Goal: Navigation & Orientation: Understand site structure

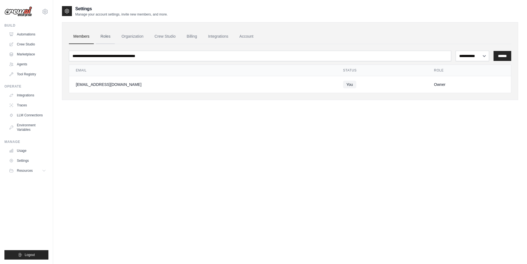
click at [110, 36] on link "Roles" at bounding box center [105, 36] width 19 height 15
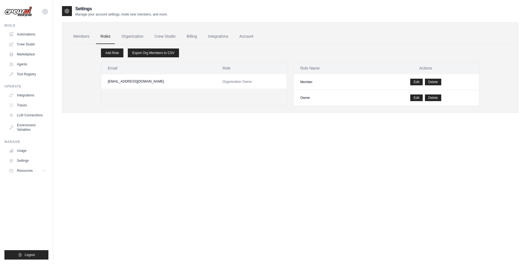
click at [132, 38] on link "Organization" at bounding box center [132, 36] width 31 height 15
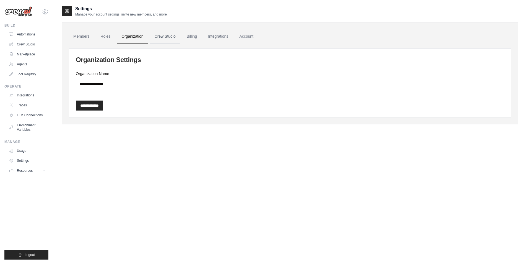
click at [164, 39] on link "Crew Studio" at bounding box center [165, 36] width 30 height 15
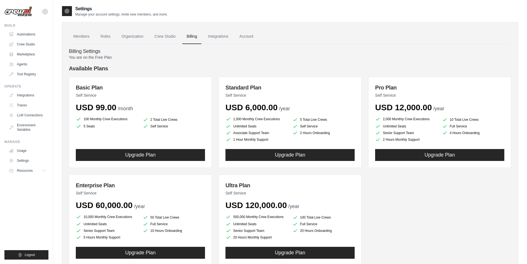
click at [214, 36] on link "Integrations" at bounding box center [218, 36] width 29 height 15
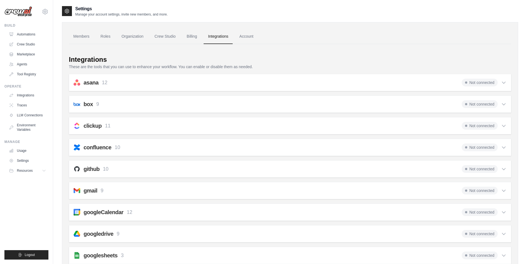
click at [244, 35] on link "Account" at bounding box center [246, 36] width 23 height 15
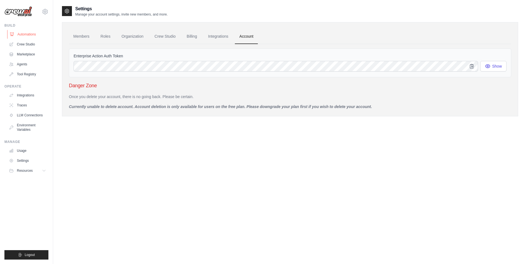
click at [29, 33] on link "Automations" at bounding box center [28, 34] width 42 height 9
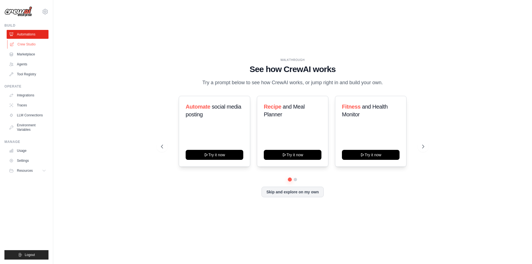
click at [22, 43] on link "Crew Studio" at bounding box center [28, 44] width 42 height 9
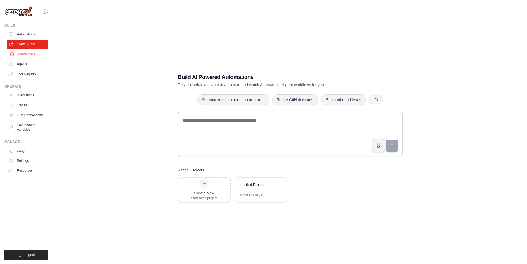
click at [25, 55] on link "Marketplace" at bounding box center [28, 54] width 42 height 9
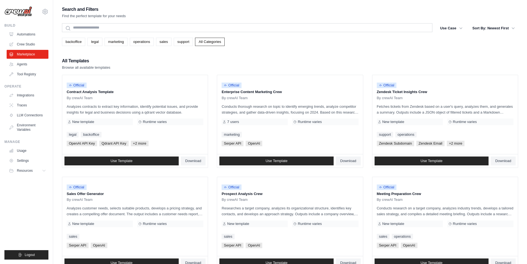
click at [25, 55] on link "Marketplace" at bounding box center [28, 54] width 42 height 9
click at [25, 64] on link "Agents" at bounding box center [28, 64] width 42 height 9
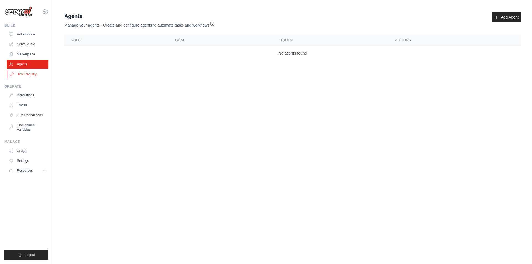
click at [30, 76] on link "Tool Registry" at bounding box center [28, 74] width 42 height 9
